Goal: Ask a question

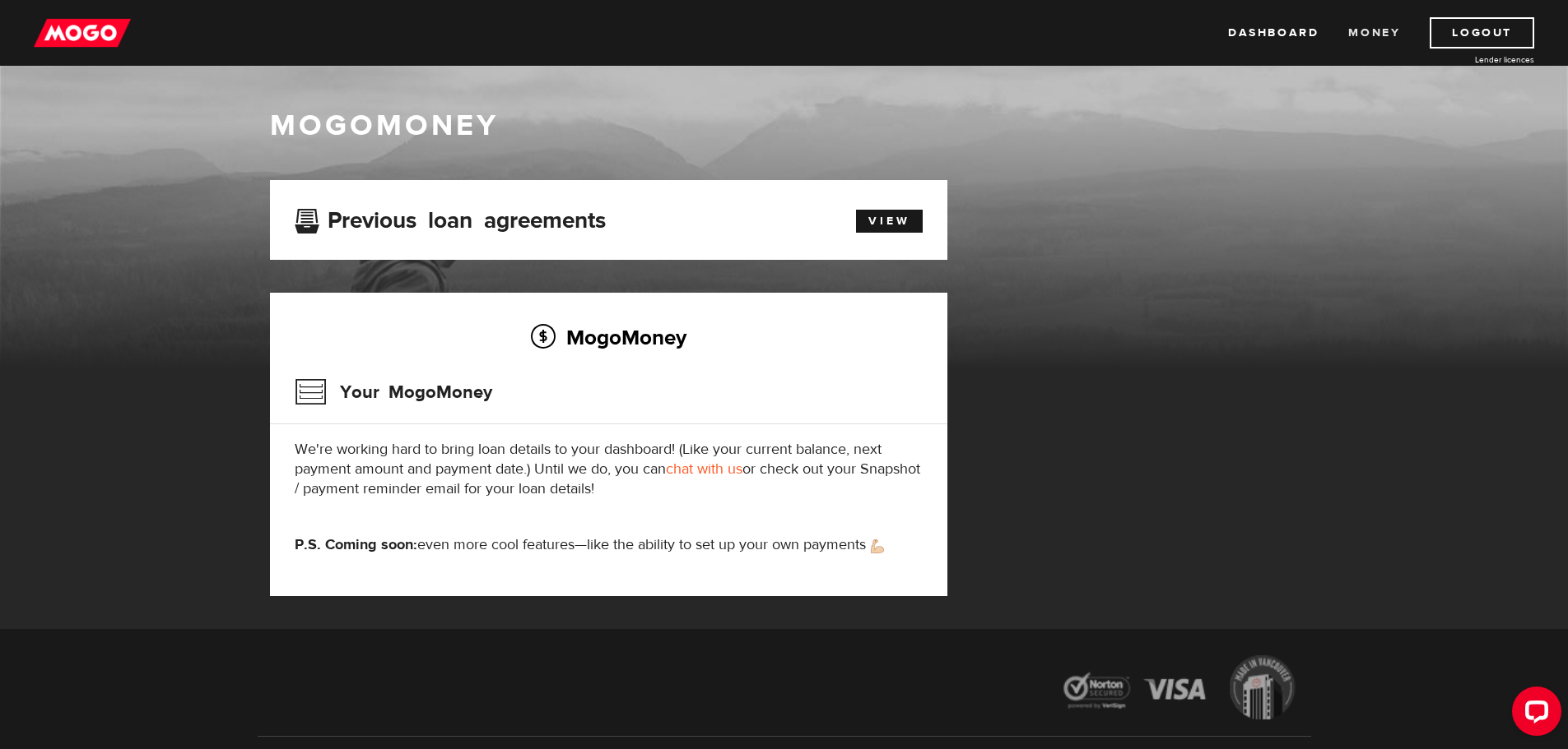
click at [1387, 37] on link "Money" at bounding box center [1374, 32] width 52 height 32
click at [67, 44] on img at bounding box center [83, 32] width 97 height 32
click at [1288, 40] on link "Dashboard" at bounding box center [1273, 32] width 90 height 32
click at [1388, 31] on link "Money" at bounding box center [1374, 32] width 52 height 32
click at [871, 214] on link "View" at bounding box center [889, 221] width 67 height 23
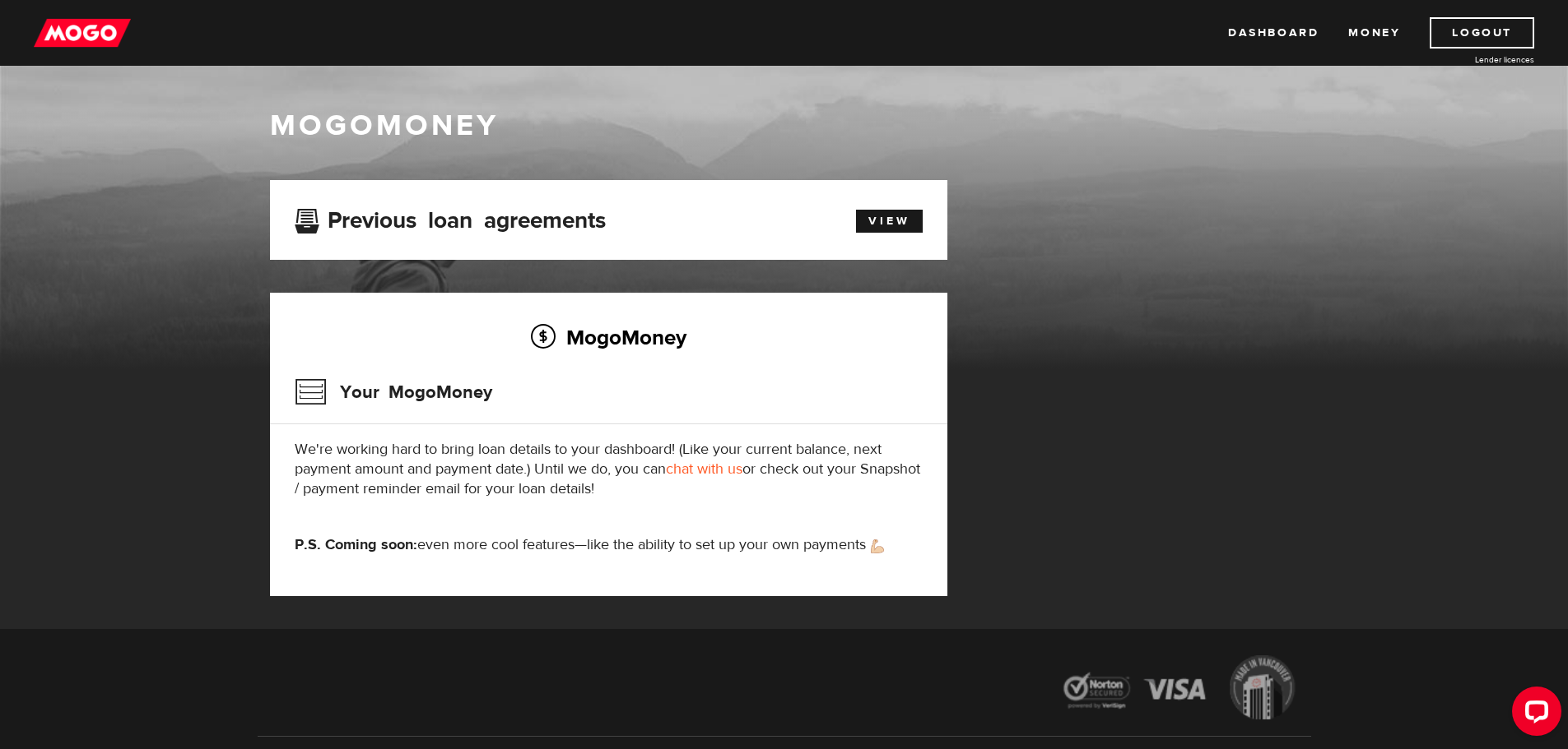
click at [709, 466] on link "chat with us" at bounding box center [704, 470] width 77 height 19
click at [1410, 31] on ul "Dashboard Money Logout" at bounding box center [1380, 32] width 306 height 32
click at [1386, 28] on link "Money" at bounding box center [1374, 32] width 52 height 32
click at [94, 16] on div "Dashboard Money Logout Lender licences Dashboard Money Logout Lender licences" at bounding box center [784, 32] width 1568 height 66
click at [95, 27] on img at bounding box center [83, 32] width 97 height 32
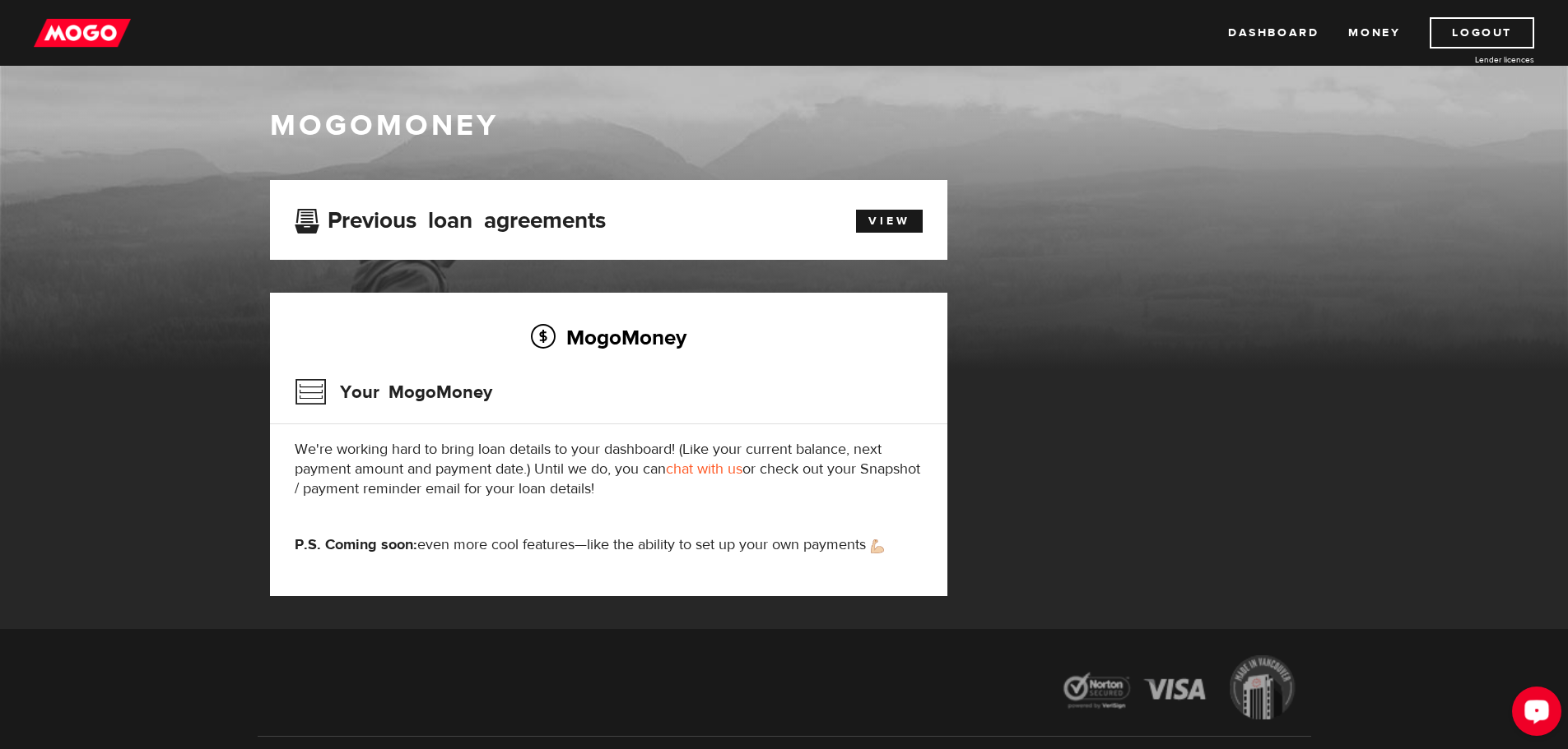
click at [1531, 703] on div "Open LiveChat chat widget" at bounding box center [1536, 711] width 28 height 28
click at [1530, 694] on button "Open LiveChat chat widget" at bounding box center [1536, 712] width 49 height 49
drag, startPoint x: 3035, startPoint y: 1394, endPoint x: 1536, endPoint y: 714, distance: 1646.0
click at [1536, 714] on icon "Open LiveChat chat widget" at bounding box center [1537, 711] width 15 height 11
